Goal: Contribute content

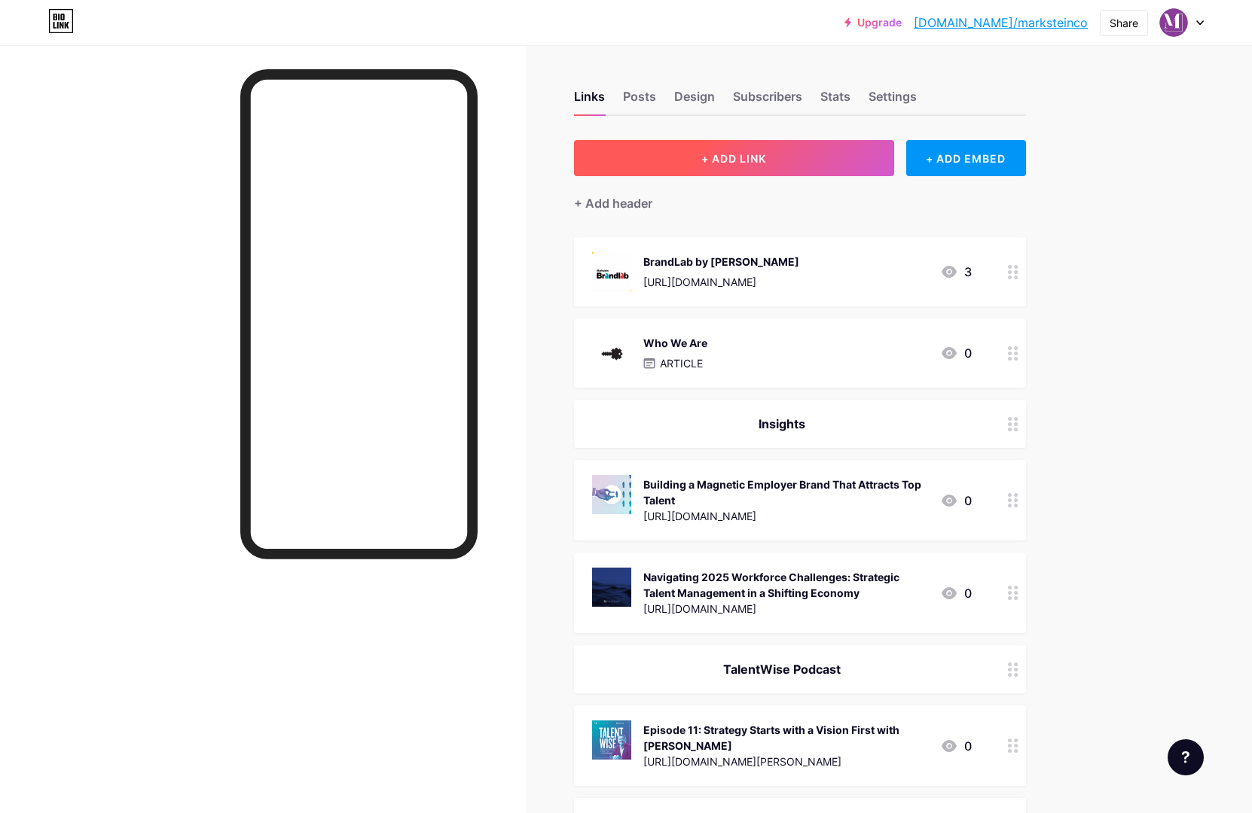
click at [644, 162] on button "+ ADD LINK" at bounding box center [734, 158] width 320 height 36
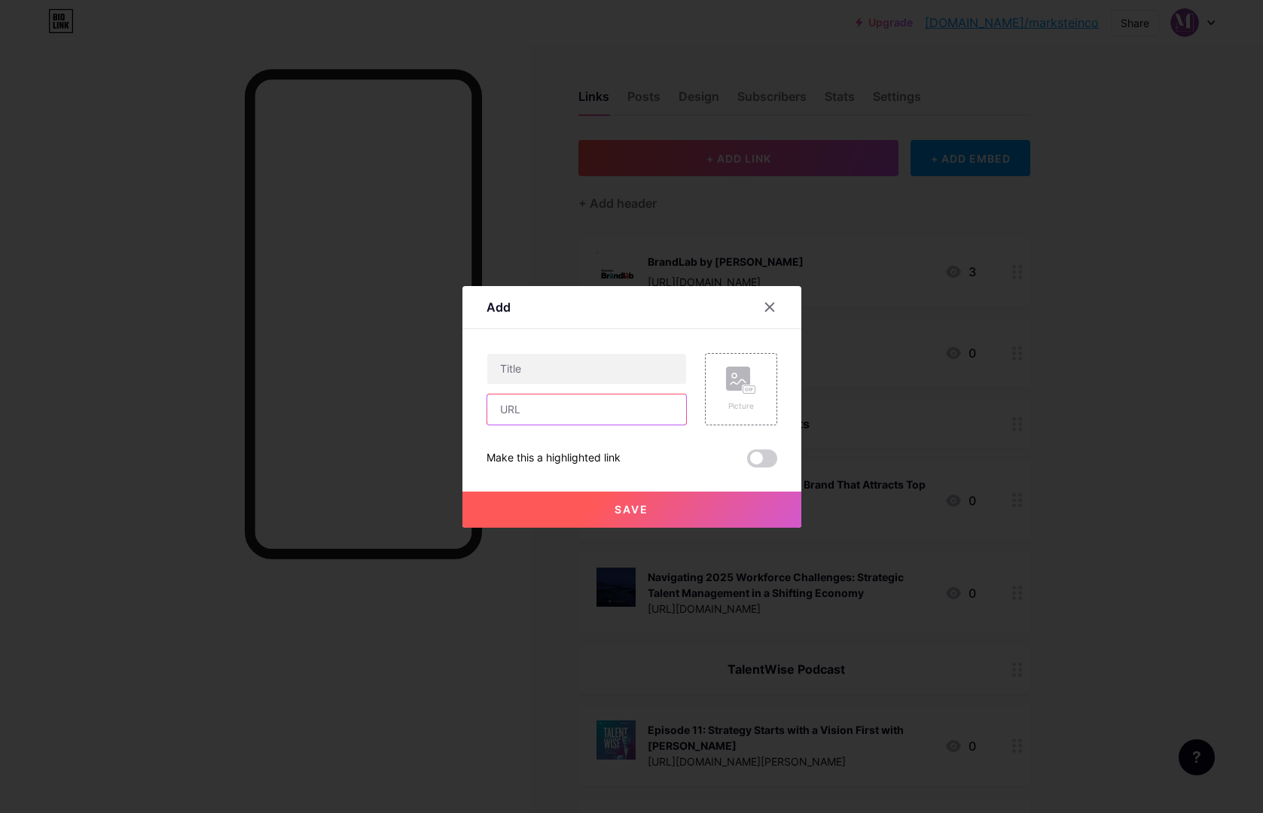
click at [547, 414] on input "text" at bounding box center [586, 410] width 199 height 30
paste input "Join us for an inspiring episode of #TalentWise featuring Lieutenant General (R…"
type input "Join us for an inspiring episode of #TalentWise featuring Lieutenant General (R…"
click at [745, 385] on rect at bounding box center [749, 389] width 14 height 9
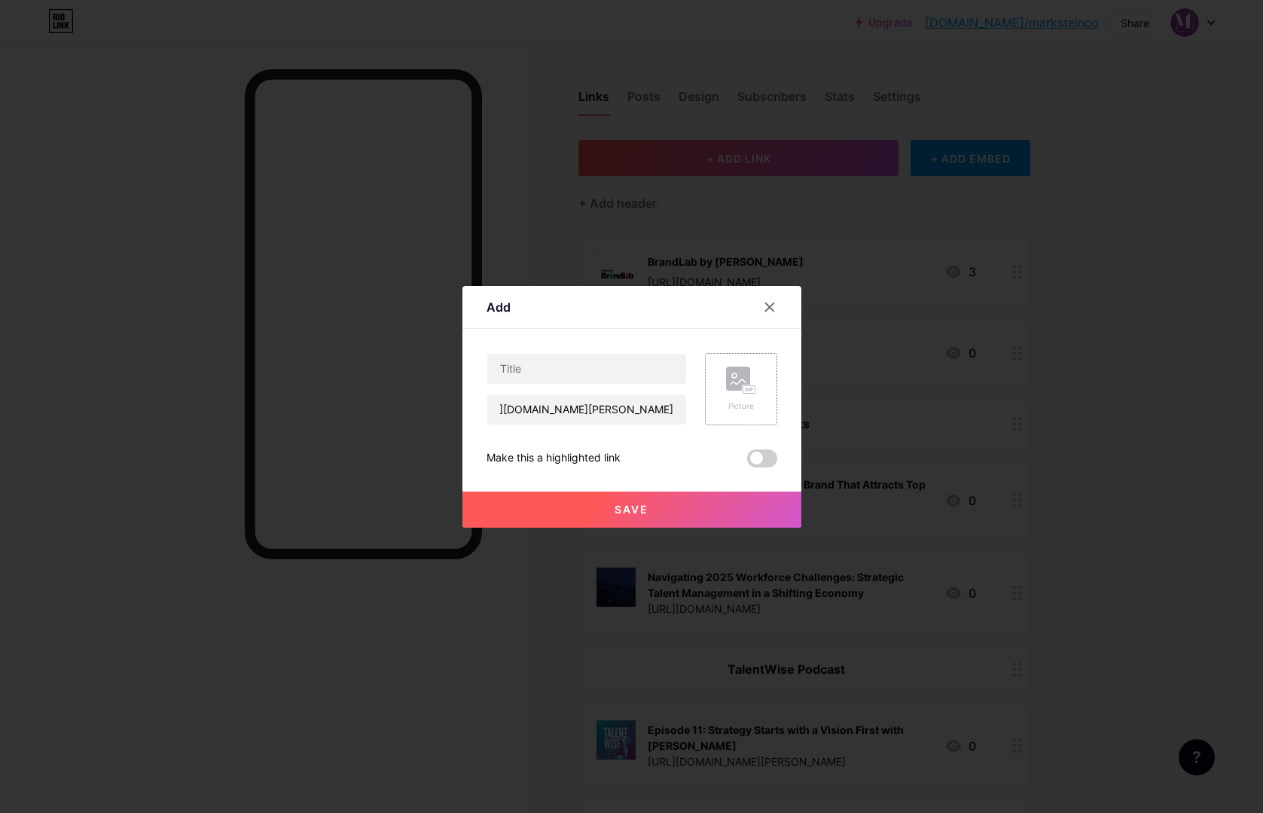
scroll to position [0, 0]
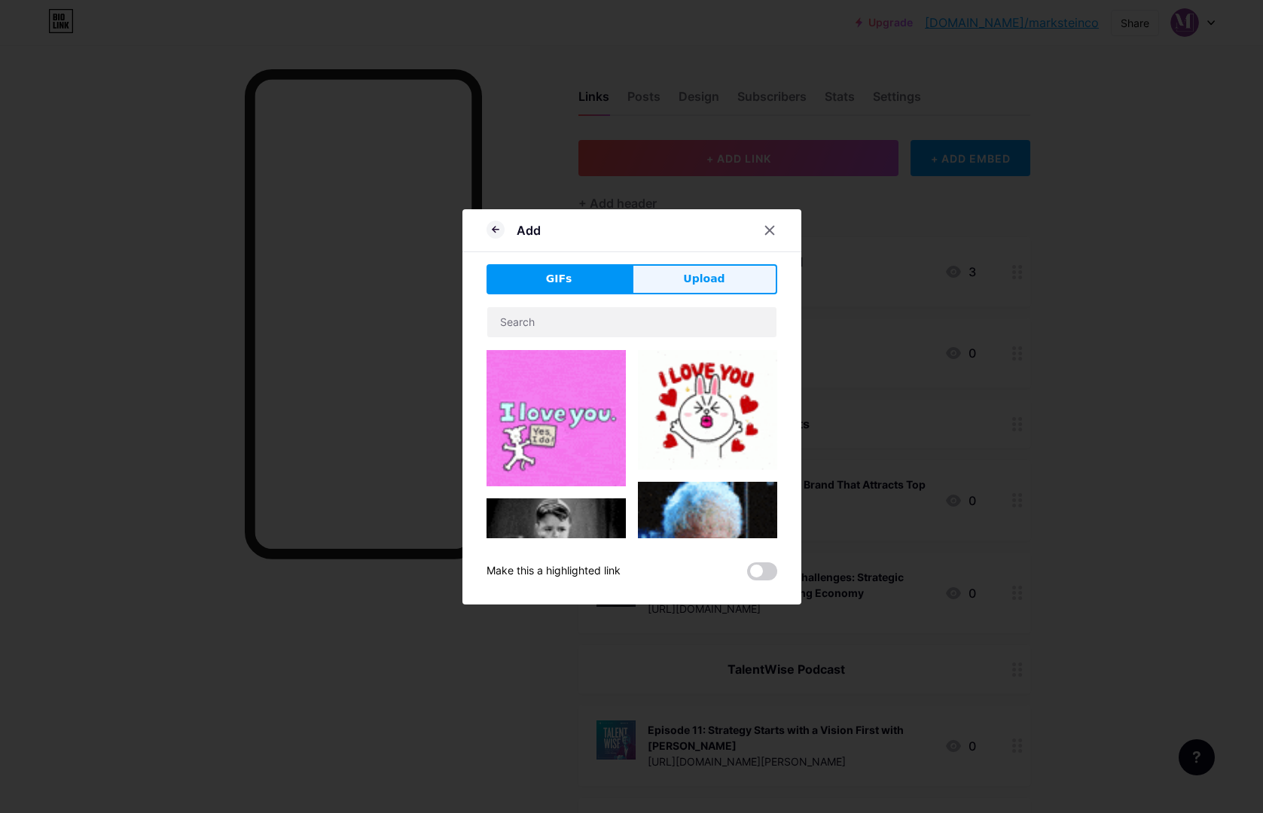
click at [712, 279] on span "Upload" at bounding box center [703, 279] width 41 height 16
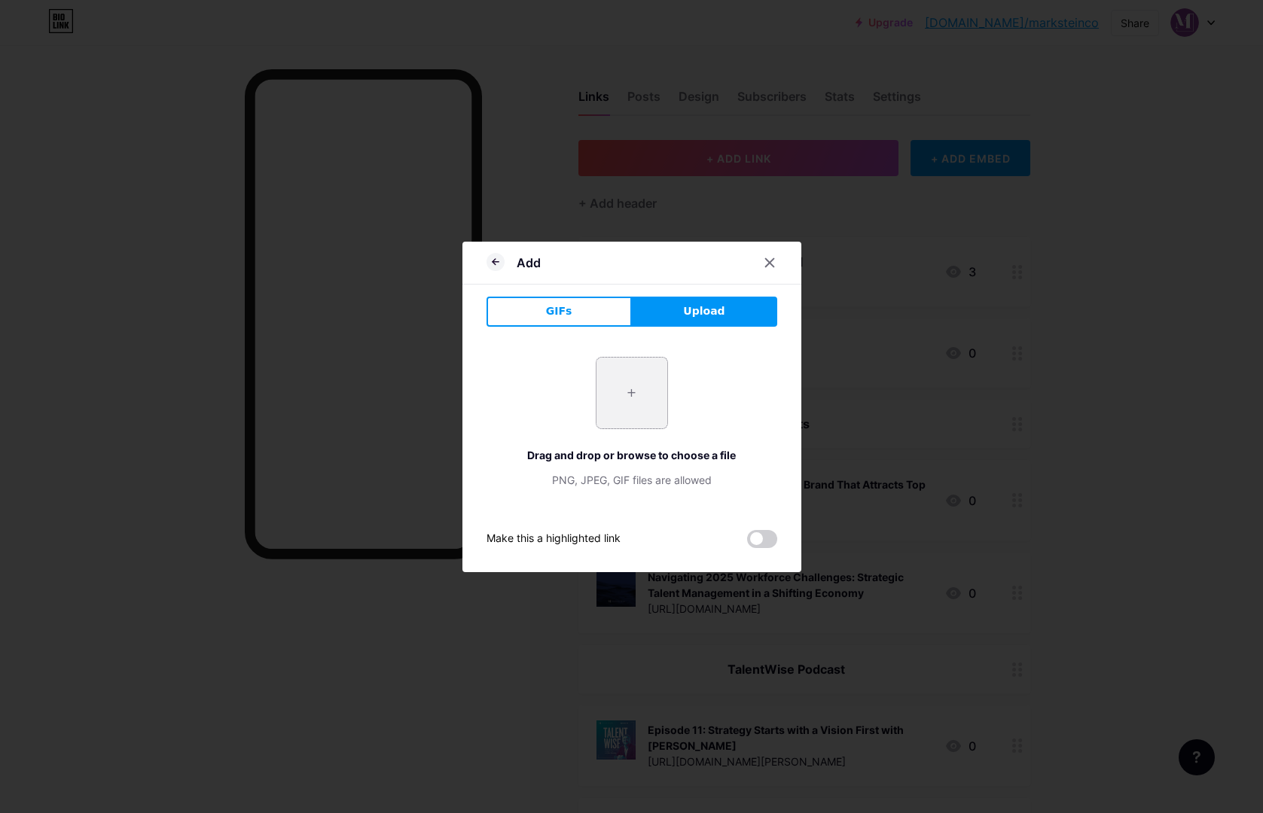
click at [639, 396] on input "file" at bounding box center [631, 393] width 71 height 71
type input "C:\fakepath\Talentwise_thumbnail_PD12.jpg"
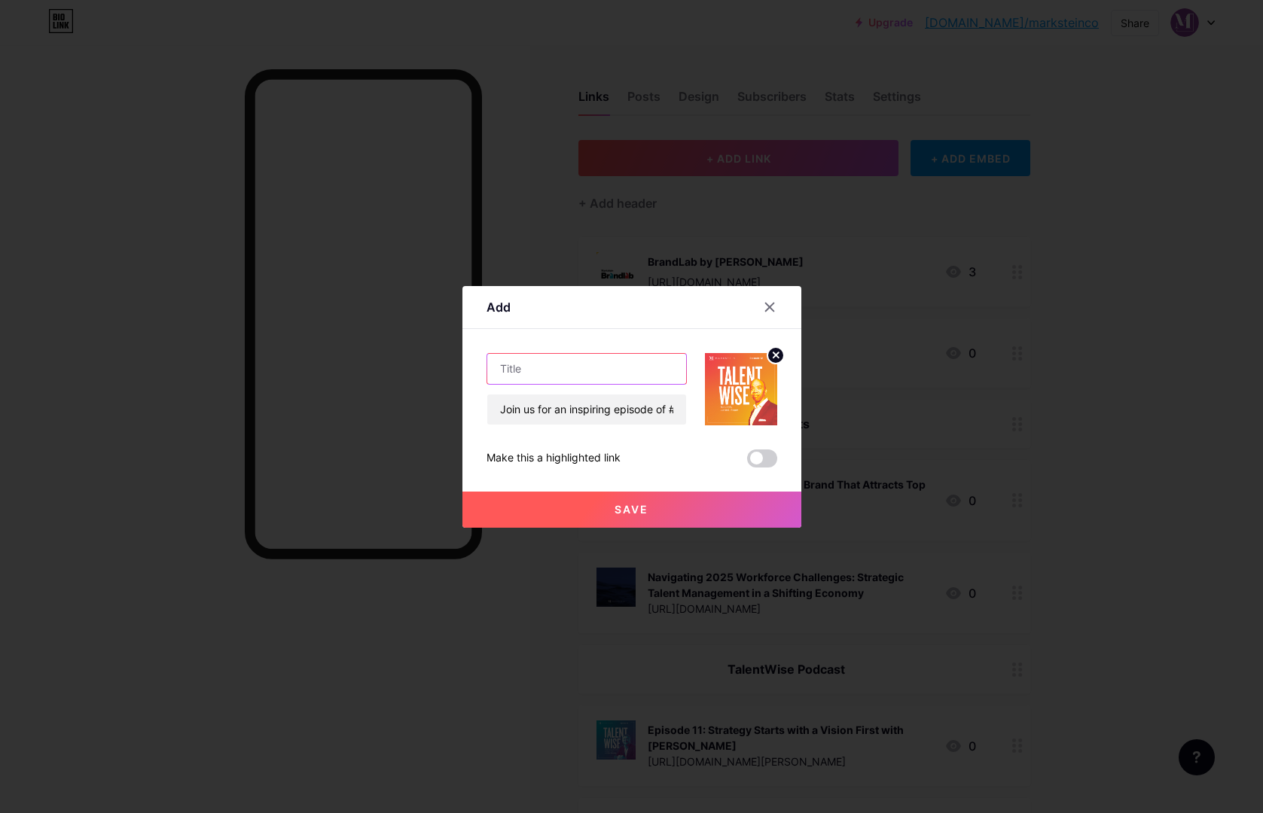
click at [524, 368] on input "text" at bounding box center [586, 369] width 199 height 30
paste input "Episode 12: No Limits with [PERSON_NAME]"
type input "Episode 12: No Limits with [PERSON_NAME]"
click at [645, 518] on button "Save" at bounding box center [631, 510] width 339 height 36
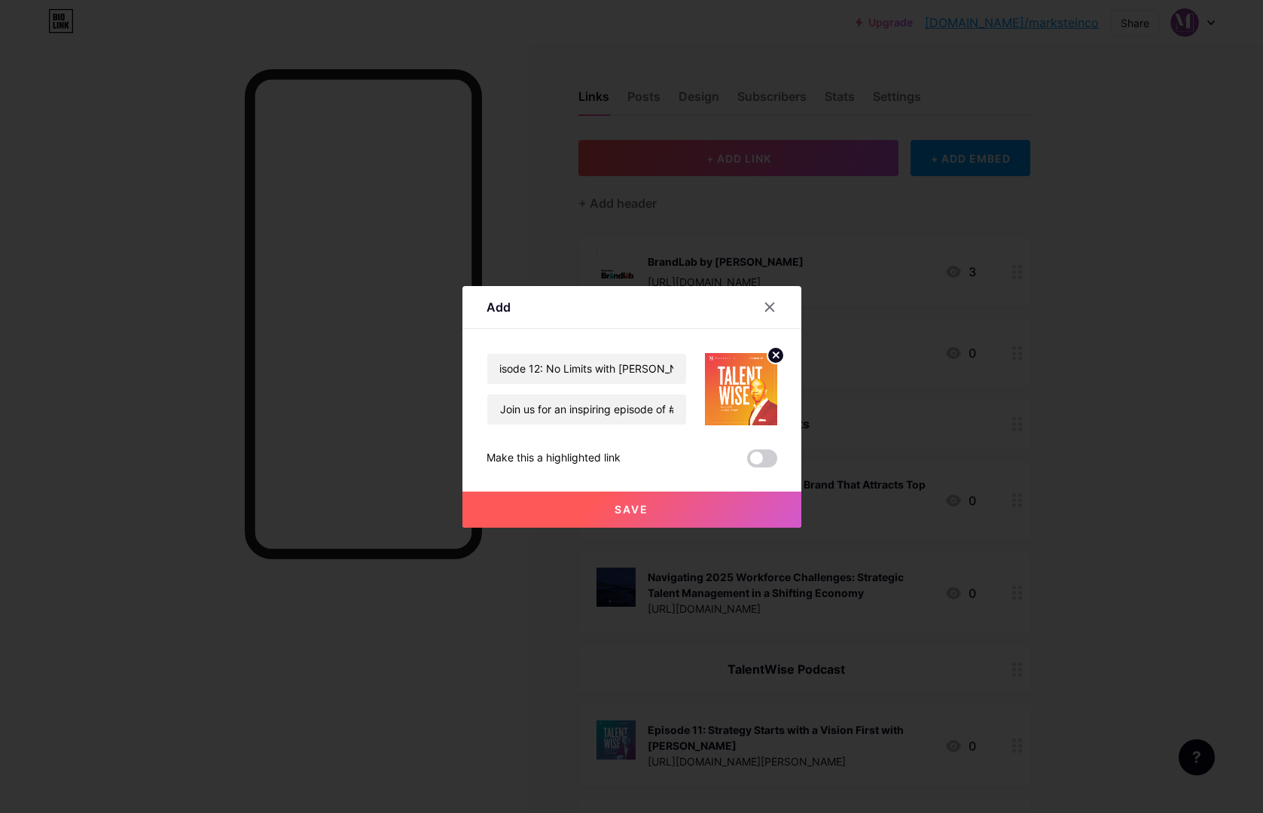
scroll to position [0, 0]
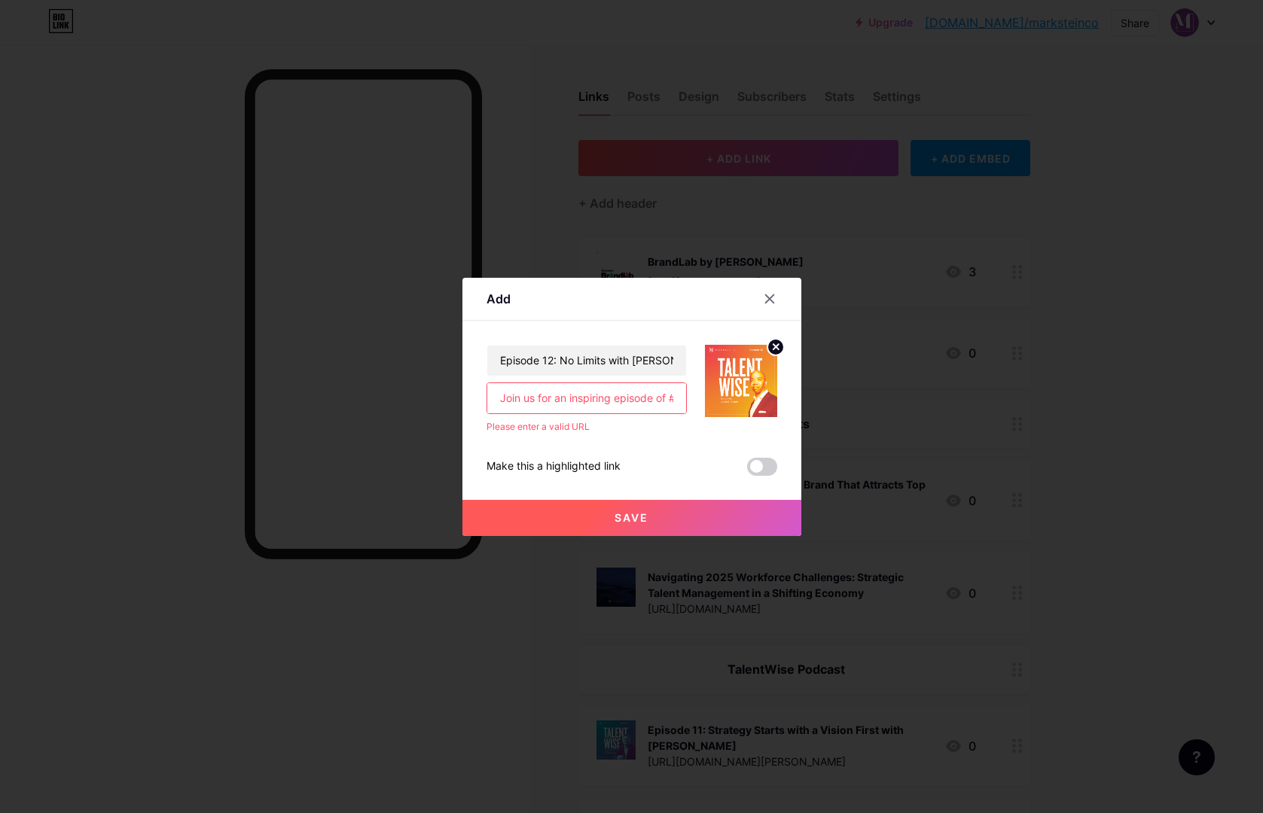
click at [596, 398] on input "Join us for an inspiring episode of #TalentWise featuring Lieutenant General (R…" at bounding box center [586, 398] width 199 height 30
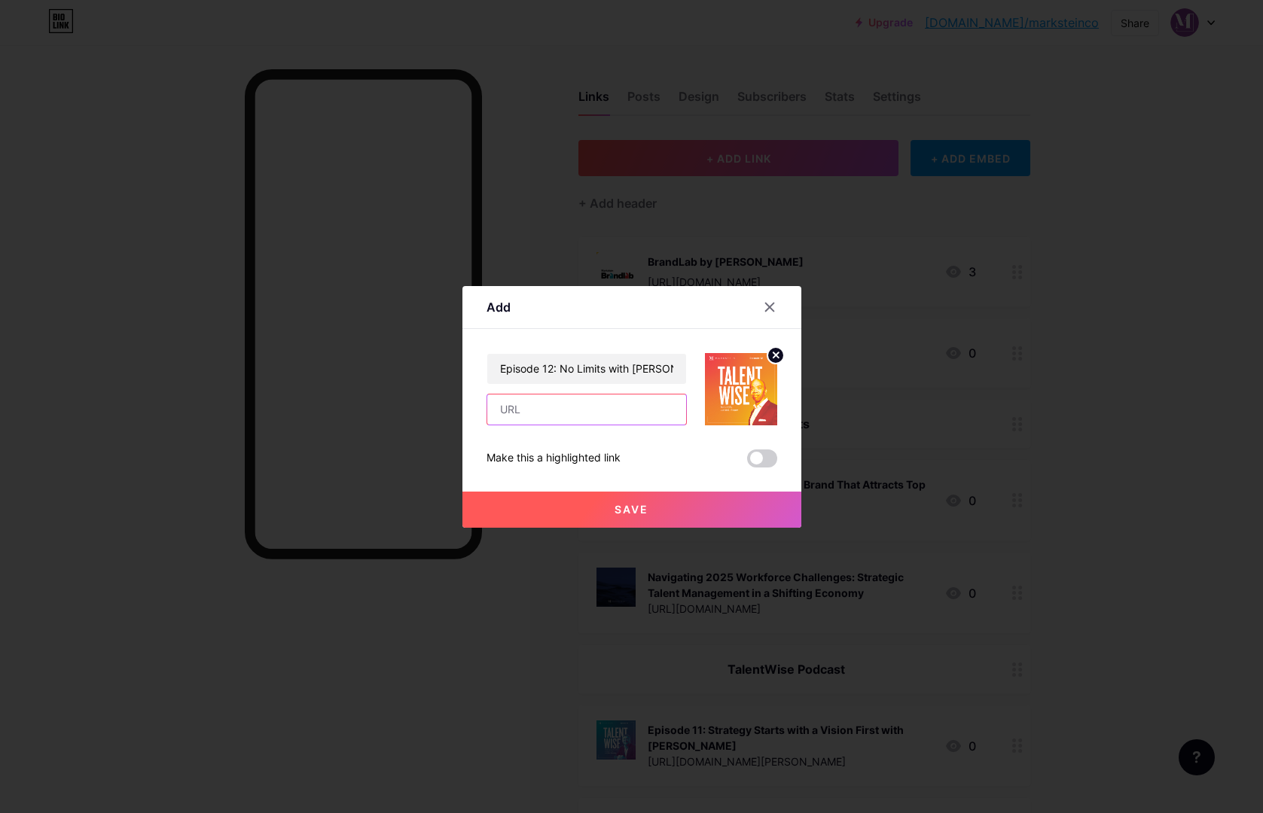
paste input "[URL][DOMAIN_NAME][PERSON_NAME]"
type input "[URL][DOMAIN_NAME][PERSON_NAME]"
click at [648, 523] on button "Save" at bounding box center [631, 510] width 339 height 36
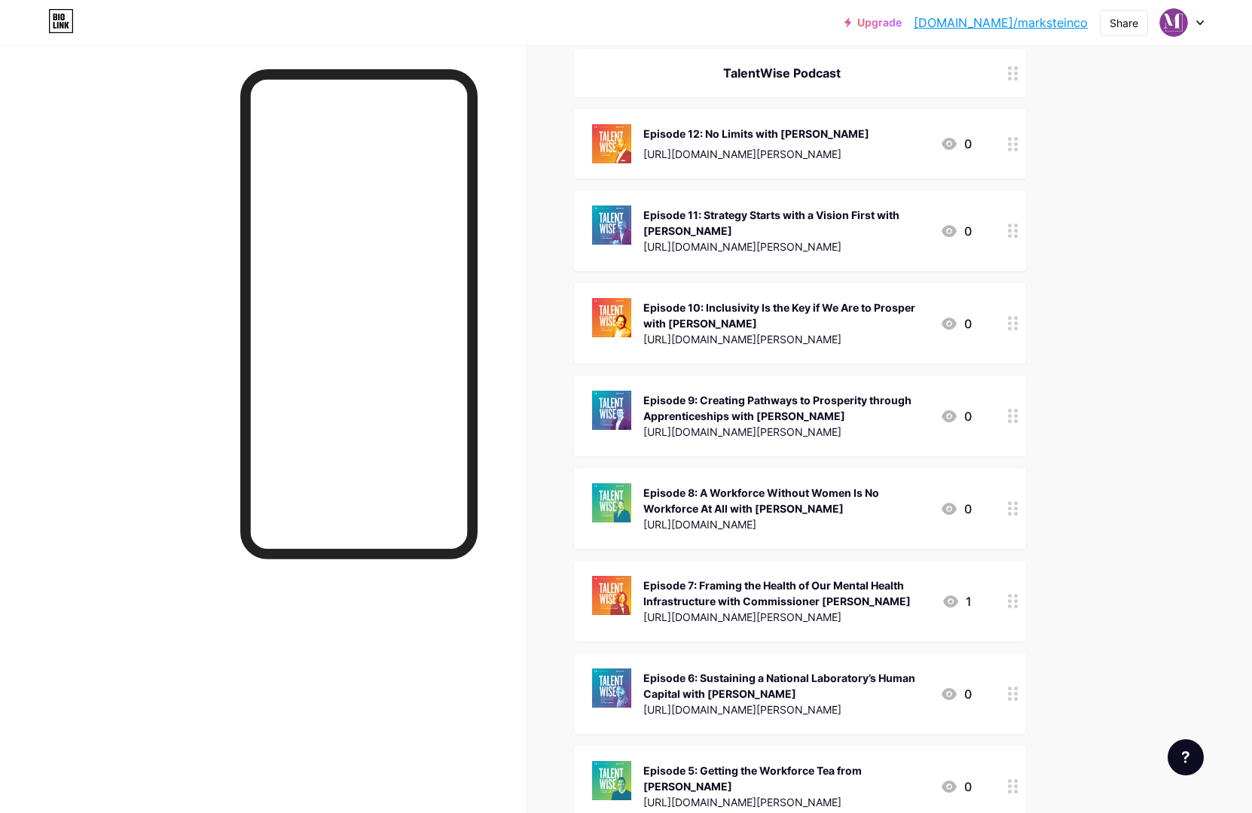
scroll to position [596, 0]
click at [909, 501] on div "Episode 8: A Workforce Without Women Is No Workforce At All with [PERSON_NAME]" at bounding box center [785, 502] width 285 height 32
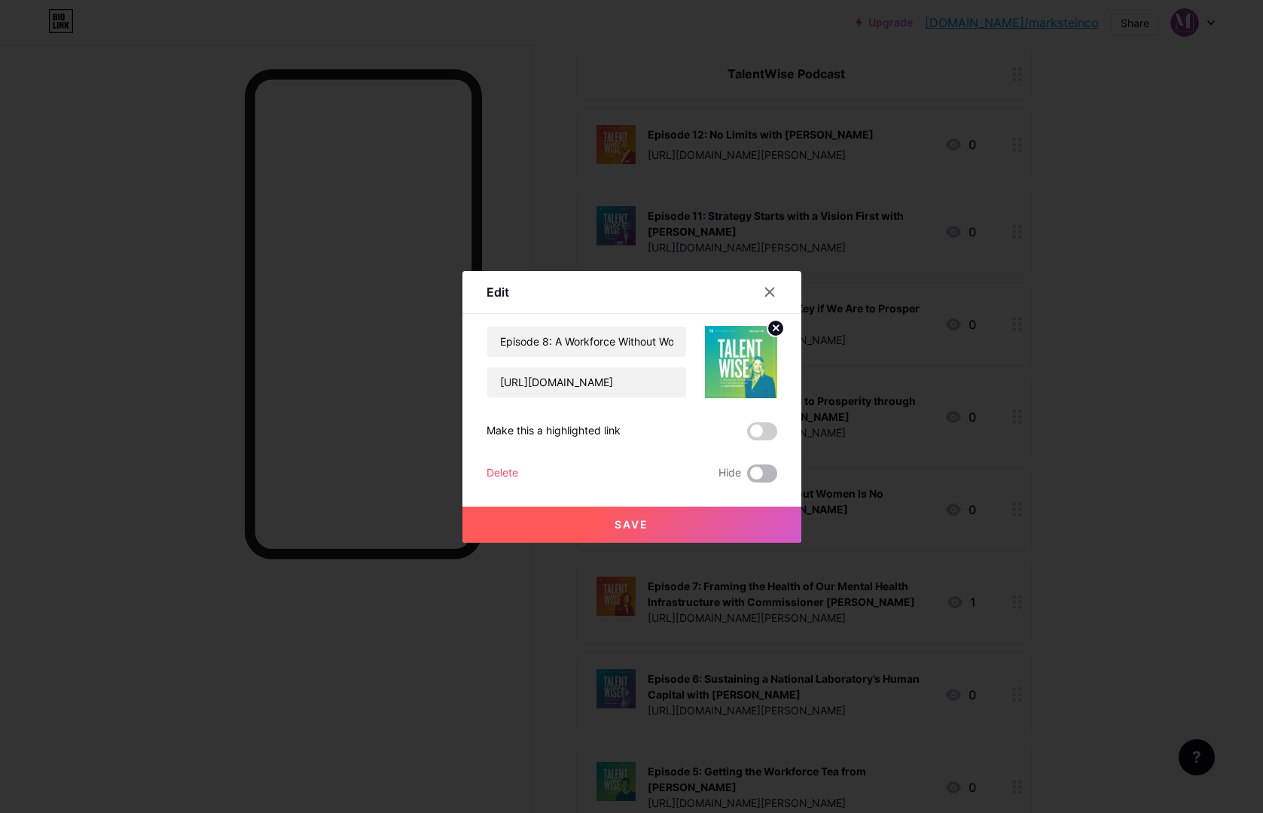
click at [761, 472] on span at bounding box center [762, 474] width 30 height 18
click at [747, 477] on input "checkbox" at bounding box center [747, 477] width 0 height 0
click at [727, 513] on button "Save" at bounding box center [631, 525] width 339 height 36
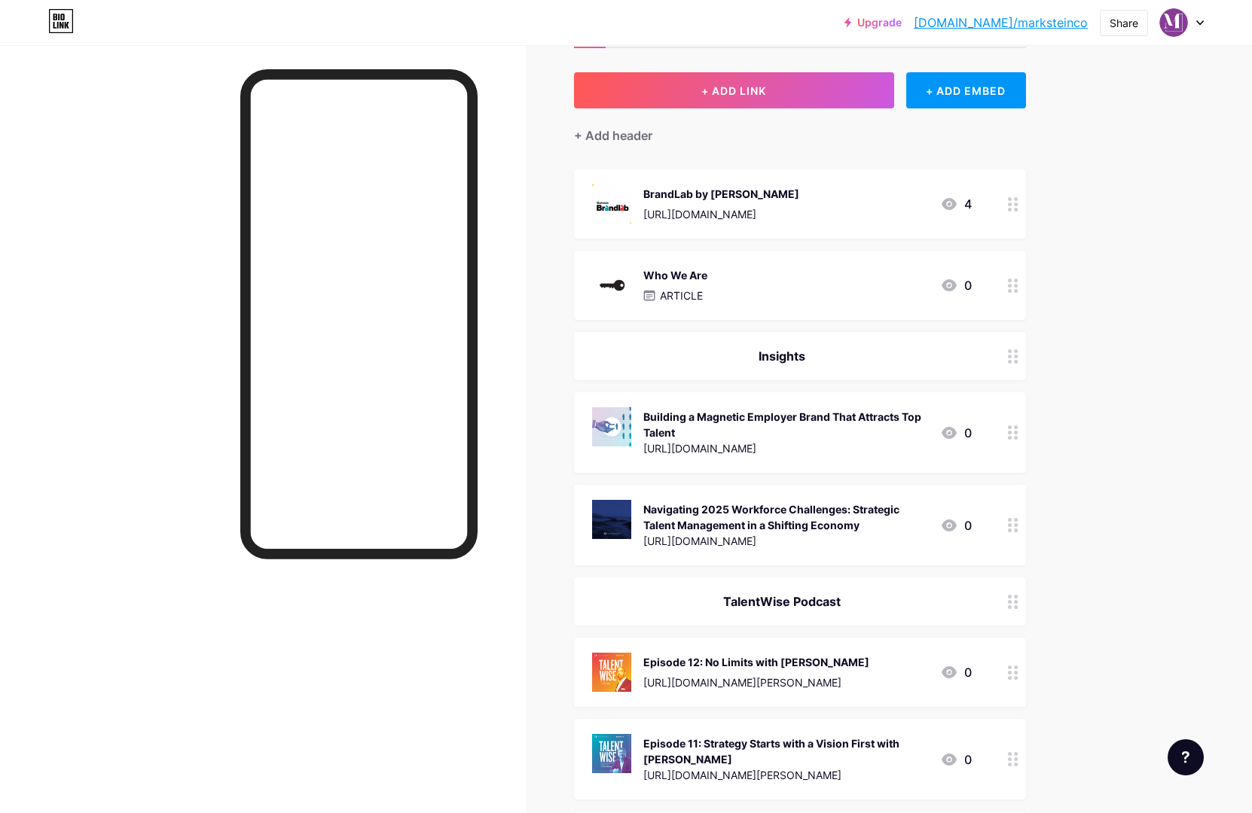
scroll to position [0, 0]
